Goal: Task Accomplishment & Management: Manage account settings

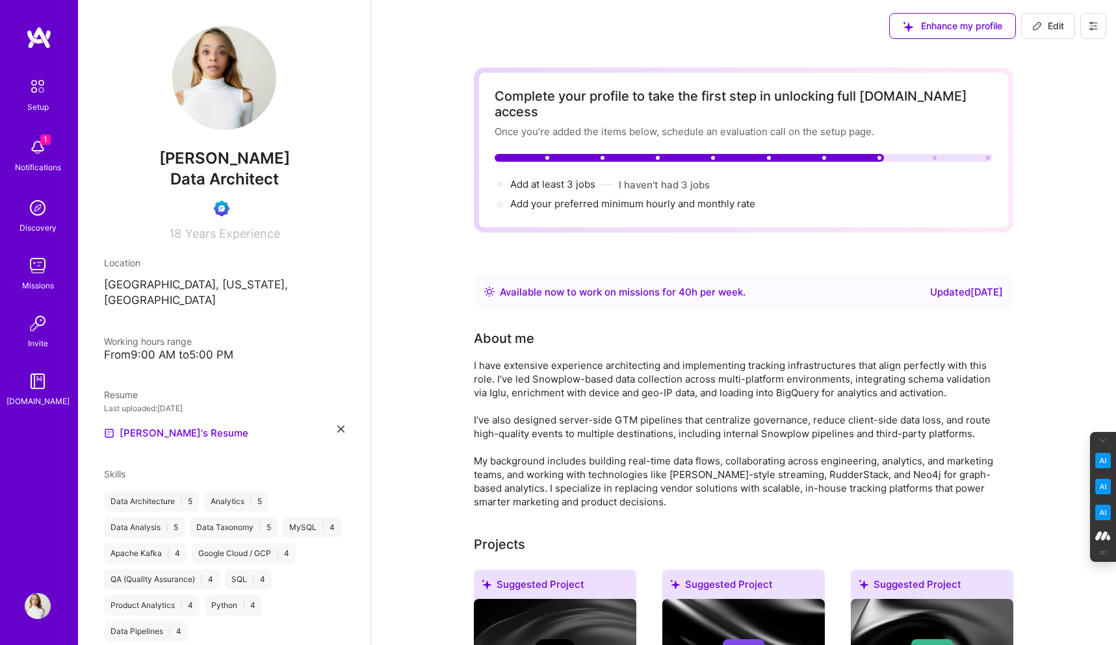
click at [1100, 31] on button at bounding box center [1093, 26] width 26 height 26
click at [1041, 116] on button "Log Out" at bounding box center [1057, 121] width 97 height 33
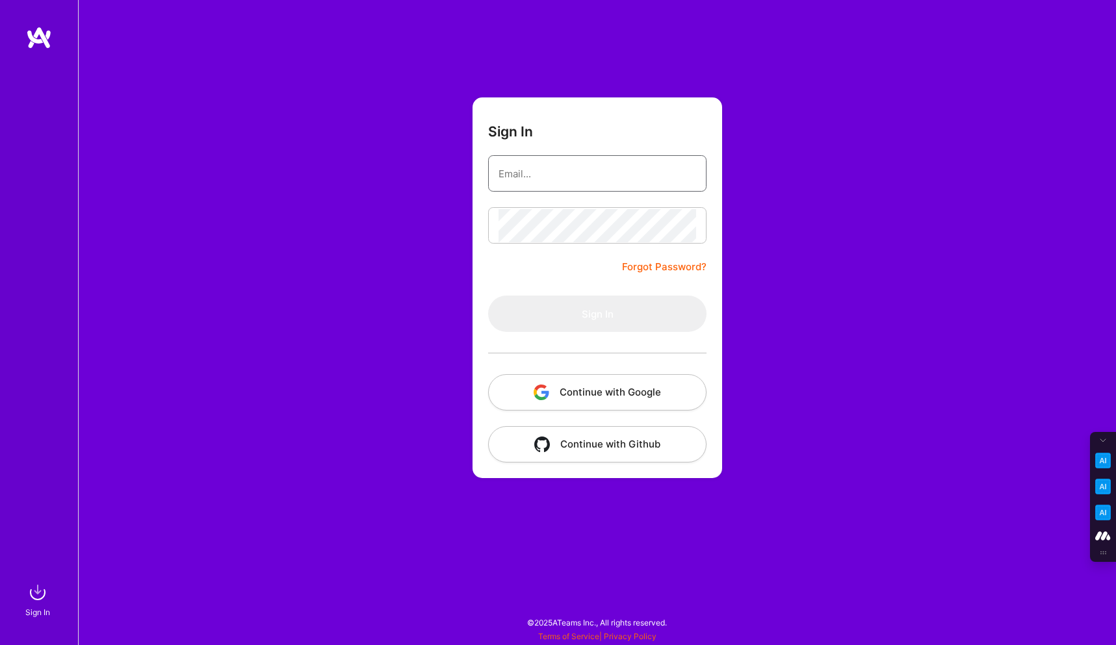
click at [608, 169] on input "email" at bounding box center [597, 173] width 198 height 33
type input "tanya@a.team"
click at [610, 391] on button "Continue with Google" at bounding box center [597, 392] width 218 height 36
